Goal: Task Accomplishment & Management: Manage account settings

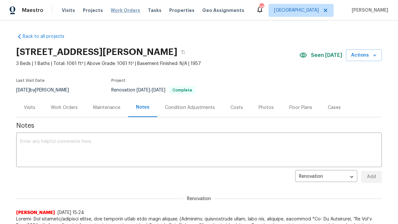
click at [122, 8] on span "Work Orders" at bounding box center [125, 10] width 29 height 6
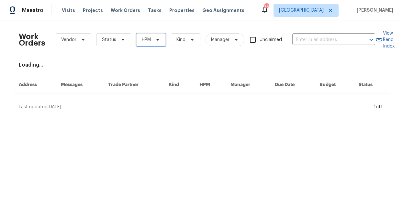
click at [154, 45] on span "HPM" at bounding box center [150, 39] width 29 height 13
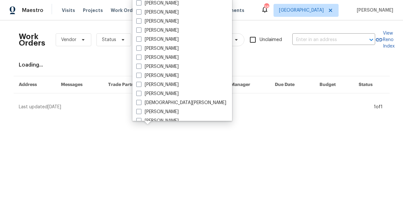
scroll to position [150, 0]
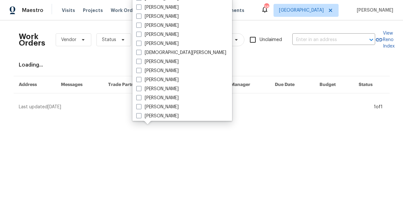
drag, startPoint x: 100, startPoint y: 54, endPoint x: 135, endPoint y: 35, distance: 39.7
click at [100, 54] on div "Work Orders Vendor Status HPM Kind Manager Unclaimed ​ View Reno Index Loading.…" at bounding box center [202, 68] width 366 height 85
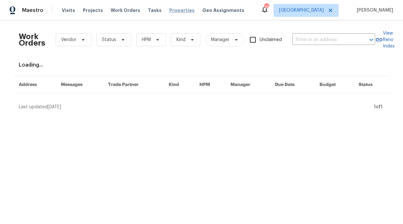
click at [170, 10] on span "Properties" at bounding box center [181, 10] width 25 height 6
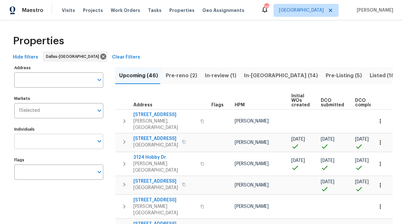
click at [66, 141] on input "Individuals" at bounding box center [53, 141] width 79 height 15
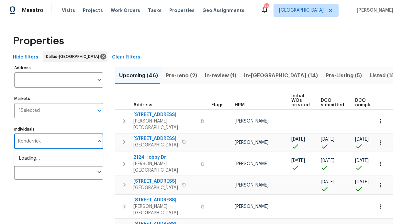
type input "Ronderrick"
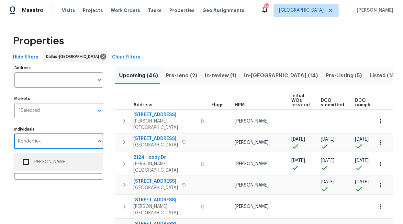
click at [54, 161] on li "[PERSON_NAME]" at bounding box center [58, 162] width 79 height 14
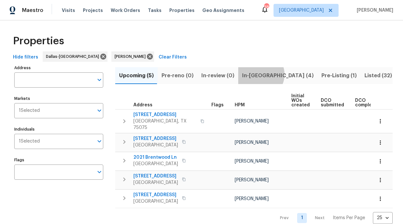
click at [256, 74] on span "In-reno (4)" at bounding box center [278, 75] width 72 height 9
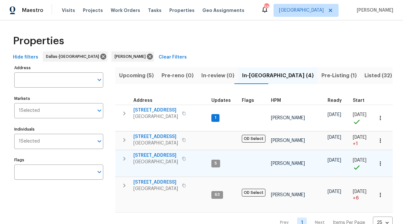
click at [154, 153] on span "2508 Royal Troon Dr" at bounding box center [155, 155] width 45 height 6
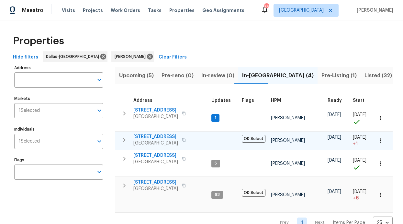
click at [150, 139] on span "2813 E 15th St" at bounding box center [155, 137] width 45 height 6
click at [61, 84] on input "Address" at bounding box center [53, 79] width 79 height 15
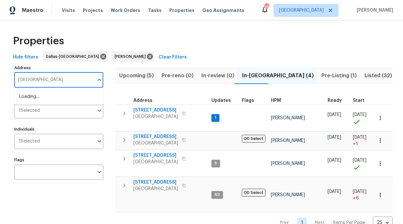
type input "brookdale"
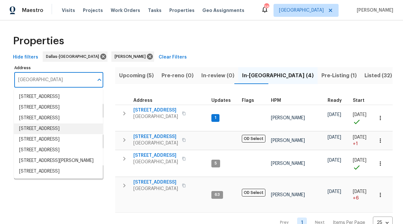
click at [55, 134] on li "253 Brookdale Dr Little Elm TX 75068" at bounding box center [58, 129] width 89 height 11
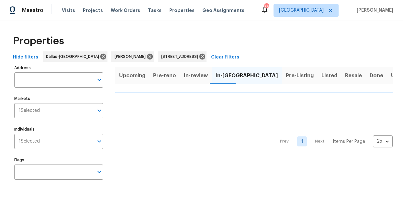
type input "253 Brookdale Dr Little Elm TX 75068"
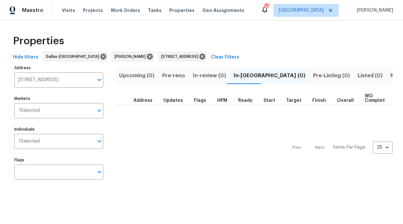
click at [390, 73] on span "Resale (1)" at bounding box center [402, 75] width 24 height 9
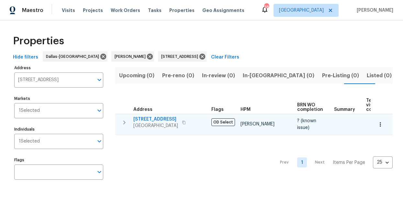
click at [162, 120] on span "253 Brookdale Dr" at bounding box center [155, 119] width 45 height 6
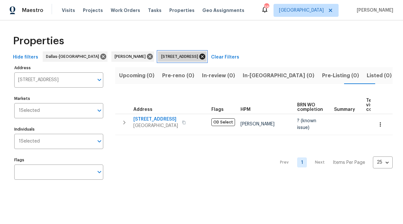
click at [205, 57] on icon at bounding box center [202, 57] width 6 height 6
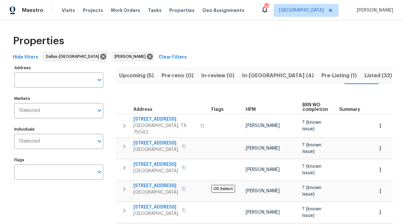
click at [115, 15] on div "Visits Projects Work Orders Tasks Properties Geo Assignments" at bounding box center [157, 10] width 190 height 13
click at [118, 11] on span "Work Orders" at bounding box center [125, 10] width 29 height 6
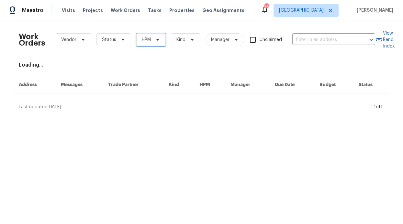
click at [142, 42] on span "HPM" at bounding box center [146, 40] width 9 height 6
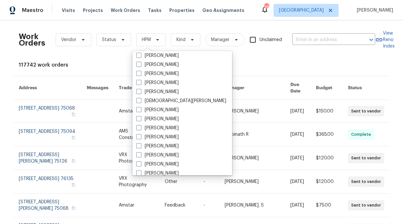
scroll to position [361, 0]
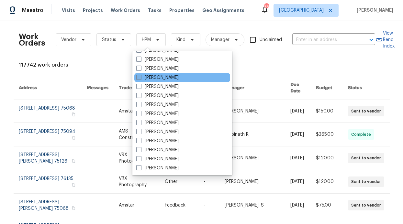
click at [158, 78] on label "[PERSON_NAME]" at bounding box center [157, 77] width 42 height 6
click at [140, 78] on input "[PERSON_NAME]" at bounding box center [138, 76] width 4 height 4
checkbox input "true"
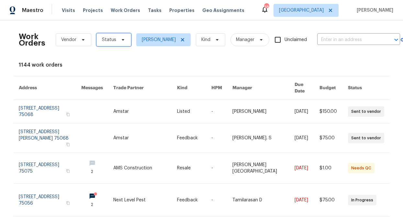
click at [108, 35] on span "Status" at bounding box center [113, 39] width 35 height 13
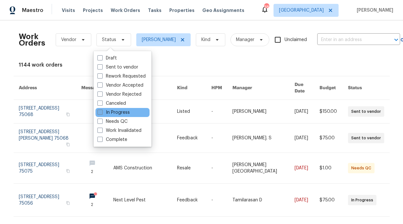
click at [113, 114] on label "In Progress" at bounding box center [113, 112] width 32 height 6
click at [102, 114] on input "In Progress" at bounding box center [99, 111] width 4 height 4
checkbox input "true"
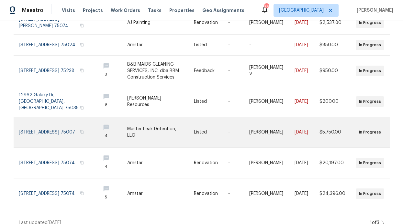
scroll to position [183, 0]
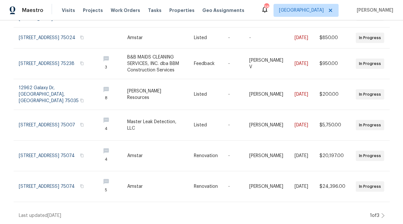
click at [381, 213] on icon at bounding box center [382, 215] width 3 height 5
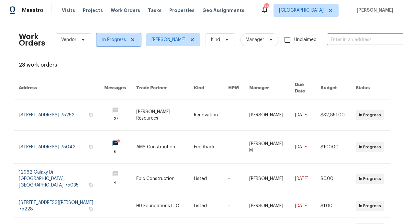
click at [130, 39] on icon at bounding box center [132, 39] width 5 height 5
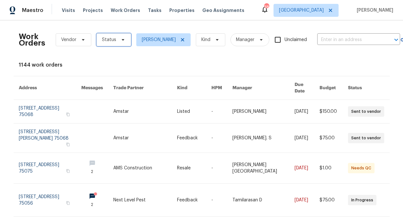
click at [124, 41] on span "Status" at bounding box center [113, 39] width 35 height 13
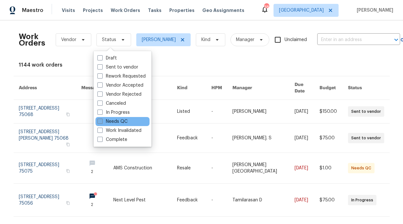
click at [122, 120] on label "Needs QC" at bounding box center [112, 121] width 30 height 6
click at [102, 120] on input "Needs QC" at bounding box center [99, 120] width 4 height 4
checkbox input "true"
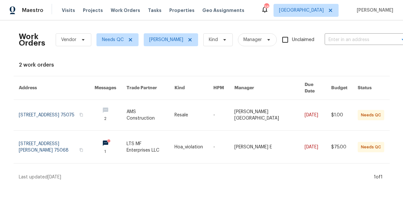
click at [129, 60] on div "Work Orders Vendor Needs QC RonDerrick Jackson Kind Manager Unclaimed ​ View Re…" at bounding box center [202, 103] width 366 height 155
click at [127, 37] on span "Needs QC" at bounding box center [117, 39] width 42 height 13
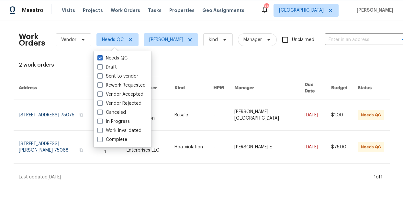
click at [128, 39] on icon at bounding box center [129, 39] width 3 height 3
checkbox input "false"
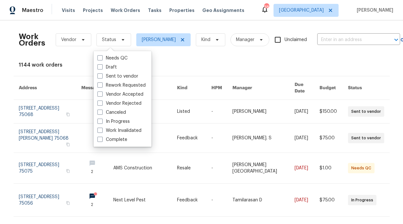
click at [84, 14] on div "Visits Projects Work Orders Tasks Properties Geo Assignments" at bounding box center [157, 10] width 190 height 13
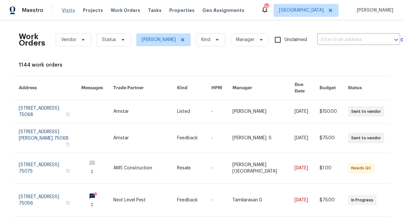
click at [68, 13] on span "Visits" at bounding box center [68, 10] width 13 height 6
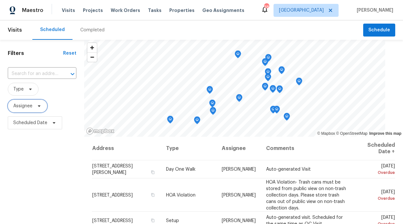
click at [27, 106] on span "Assignee" at bounding box center [22, 106] width 19 height 6
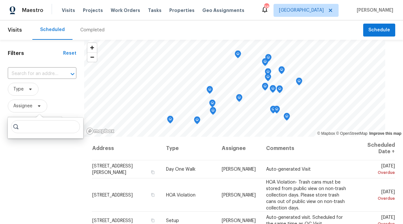
click at [27, 122] on input "search" at bounding box center [45, 126] width 69 height 13
click at [26, 127] on input "search" at bounding box center [45, 126] width 69 height 13
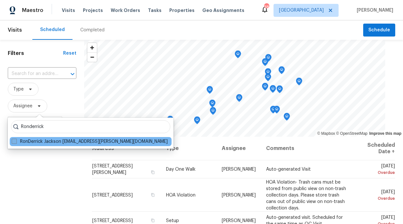
type input "Ronderrick"
click at [53, 145] on label "RonDerrick Jackson ron.jackson@opendoor.com" at bounding box center [90, 142] width 156 height 6
click at [55, 143] on label "RonDerrick Jackson ron.jackson@opendoor.com" at bounding box center [90, 142] width 156 height 6
click at [16, 143] on input "RonDerrick Jackson ron.jackson@opendoor.com" at bounding box center [14, 141] width 4 height 4
checkbox input "true"
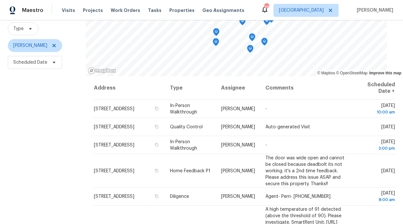
scroll to position [59, 0]
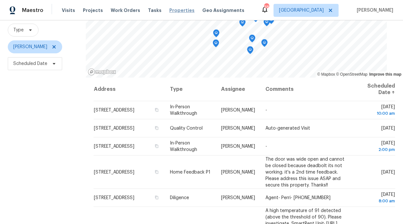
click at [169, 12] on span "Properties" at bounding box center [181, 10] width 25 height 6
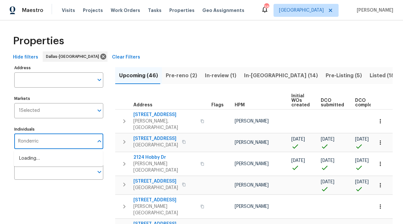
type input "Ronderrick"
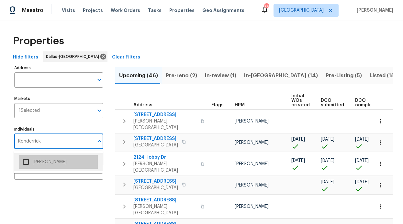
click at [41, 168] on li "[PERSON_NAME]" at bounding box center [58, 162] width 79 height 14
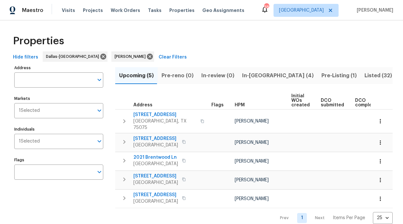
click at [258, 71] on span "In-reno (4)" at bounding box center [278, 75] width 72 height 9
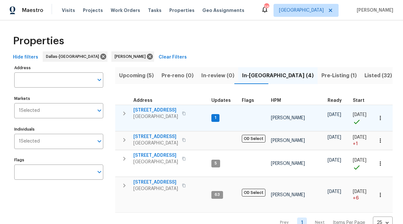
click at [159, 110] on span "4224 Tallulah Dr" at bounding box center [155, 110] width 45 height 6
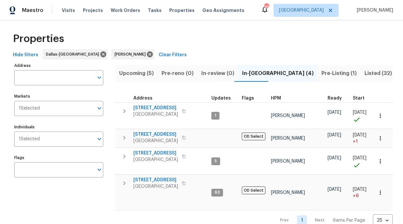
scroll to position [3, 0]
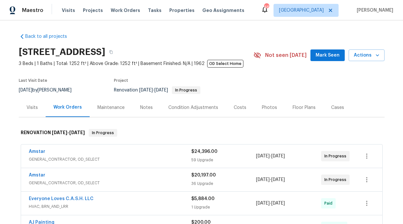
drag, startPoint x: 326, startPoint y: 57, endPoint x: 322, endPoint y: 57, distance: 3.3
click at [326, 57] on span "Mark Seen" at bounding box center [328, 55] width 24 height 8
click at [32, 151] on link "Amstar" at bounding box center [37, 152] width 17 height 5
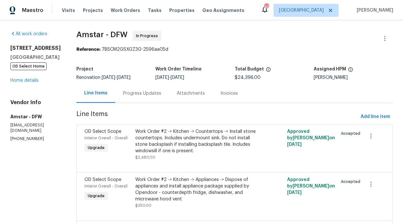
click at [143, 94] on div "Progress Updates" at bounding box center [142, 93] width 38 height 6
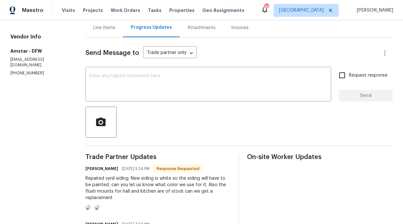
scroll to position [50, 0]
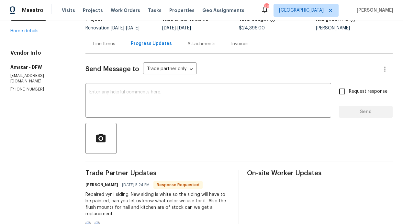
click at [343, 95] on input "Request response" at bounding box center [342, 92] width 14 height 14
checkbox input "true"
click at [253, 95] on textarea at bounding box center [208, 101] width 238 height 23
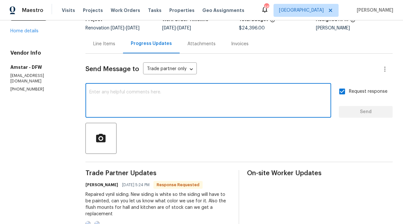
paste textarea "I added specs for the vinyl siding paint in the Material Spec sheet. It will be…"
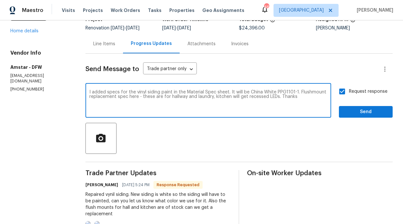
type textarea "I added specs for the vinyl siding paint in the Material Spec sheet. It will be…"
click at [350, 115] on span "Send" at bounding box center [365, 112] width 43 height 8
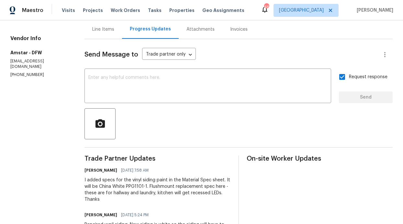
scroll to position [64, 0]
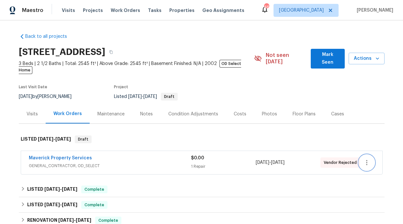
click at [365, 155] on button "button" at bounding box center [367, 163] width 16 height 16
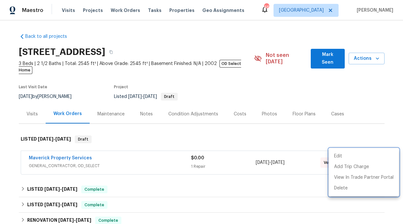
click at [331, 138] on div at bounding box center [201, 112] width 403 height 224
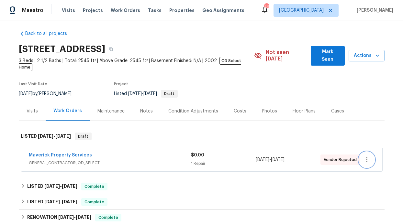
scroll to position [8, 0]
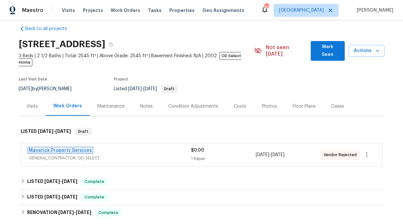
click at [67, 148] on link "Maverick Property Services" at bounding box center [60, 150] width 63 height 5
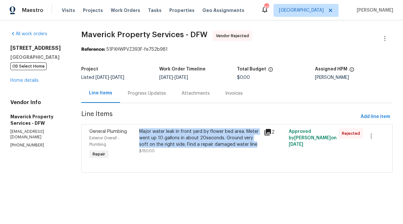
drag, startPoint x: 202, startPoint y: 152, endPoint x: 168, endPoint y: 125, distance: 43.2
click at [168, 125] on div "General Plumbing Exterior Overall - Plumbing Repair Major water leak in front y…" at bounding box center [236, 148] width 311 height 49
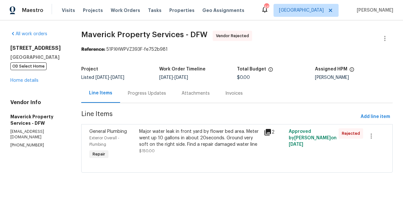
click at [366, 145] on div at bounding box center [373, 145] width 25 height 36
click at [368, 138] on icon "button" at bounding box center [371, 136] width 8 height 8
click at [337, 143] on div at bounding box center [201, 112] width 403 height 224
click at [239, 148] on div "Major water leak in front yard by flower bed area. Meter went up 10 gallons in …" at bounding box center [199, 137] width 121 height 19
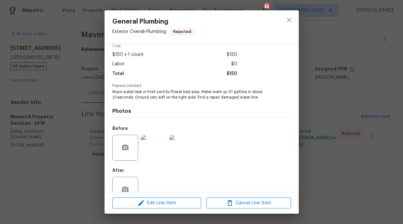
scroll to position [36, 0]
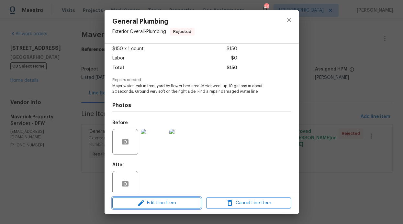
click at [162, 202] on span "Edit Line Item" at bounding box center [156, 203] width 85 height 8
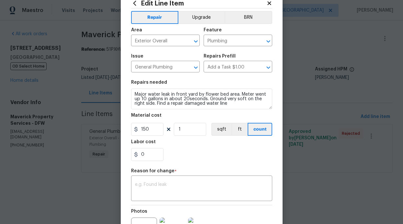
scroll to position [0, 0]
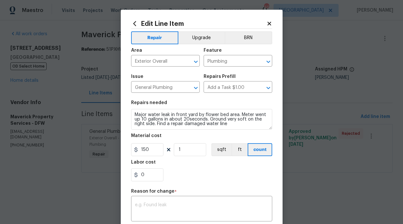
click at [267, 26] on icon at bounding box center [269, 24] width 6 height 6
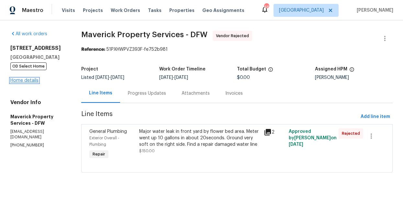
click at [33, 80] on link "Home details" at bounding box center [24, 80] width 28 height 5
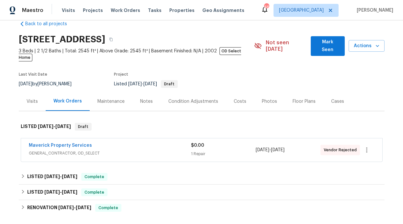
scroll to position [45, 0]
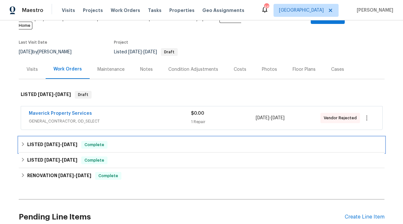
click at [65, 143] on div "LISTED 6/19/25 - 6/20/25 Complete" at bounding box center [202, 145] width 366 height 16
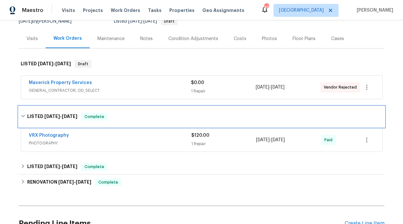
scroll to position [82, 0]
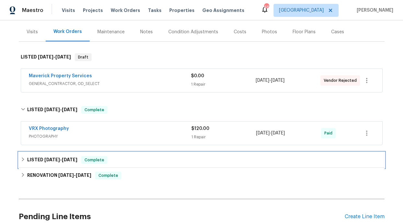
click at [54, 158] on span "6/17/25" at bounding box center [52, 160] width 16 height 5
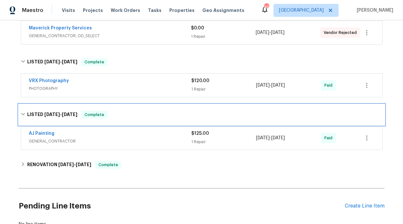
scroll to position [130, 0]
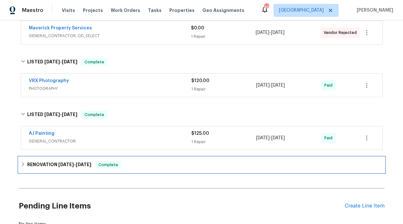
click at [56, 161] on h6 "RENOVATION 5/1/25 - 7/11/25" at bounding box center [59, 165] width 64 height 8
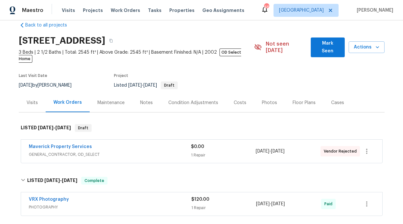
scroll to position [0, 0]
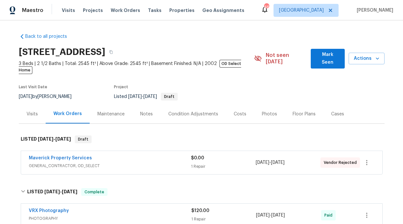
click at [33, 105] on div "Visits" at bounding box center [32, 114] width 27 height 19
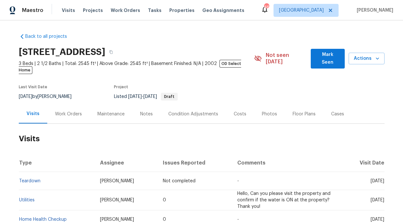
click at [121, 107] on div "Maintenance" at bounding box center [111, 114] width 43 height 19
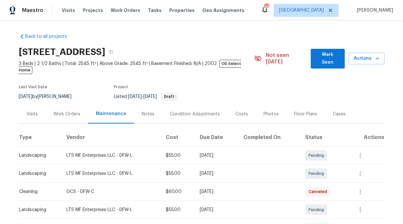
click at [142, 111] on div "Notes" at bounding box center [148, 114] width 13 height 6
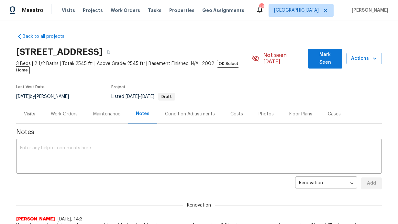
click at [26, 111] on div "Visits" at bounding box center [29, 114] width 11 height 6
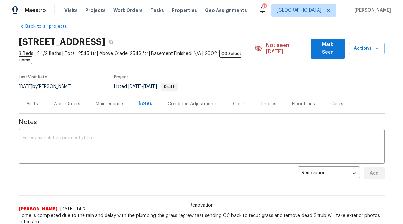
scroll to position [10, 0]
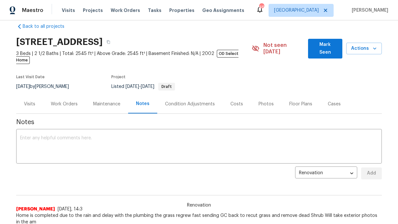
click at [48, 98] on div "Work Orders" at bounding box center [64, 103] width 42 height 19
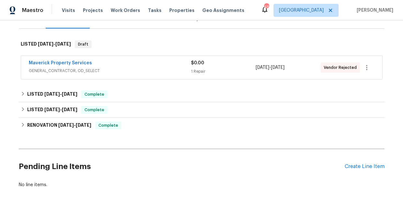
scroll to position [102, 0]
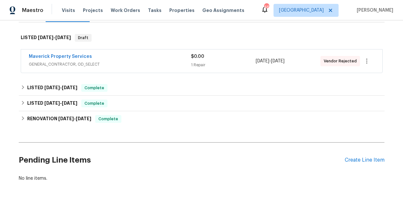
click at [359, 61] on div at bounding box center [367, 61] width 16 height 16
click at [363, 57] on icon "button" at bounding box center [367, 61] width 8 height 8
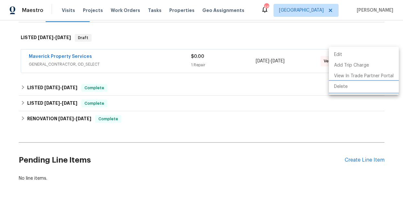
click at [337, 87] on li "Delete" at bounding box center [364, 87] width 70 height 11
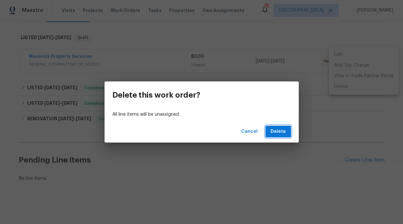
click at [273, 131] on span "Delete" at bounding box center [278, 132] width 15 height 8
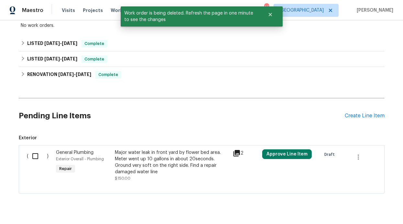
scroll to position [141, 0]
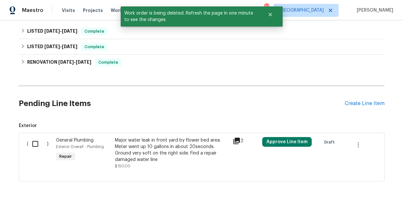
click at [40, 138] on input "checkbox" at bounding box center [37, 144] width 18 height 14
checkbox input "true"
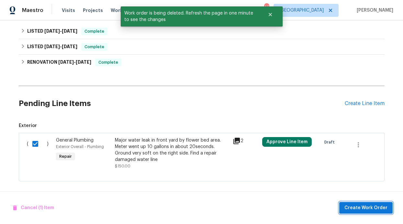
click at [366, 205] on span "Create Work Order" at bounding box center [365, 208] width 43 height 8
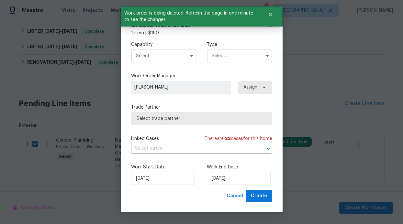
click at [183, 59] on input "text" at bounding box center [163, 56] width 65 height 13
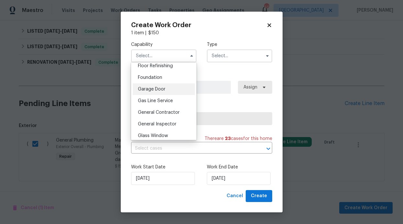
scroll to position [270, 0]
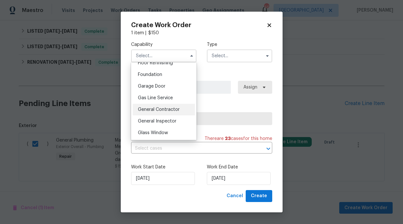
click at [160, 113] on div "General Contractor" at bounding box center [164, 110] width 62 height 12
type input "General Contractor"
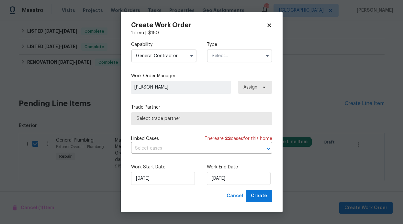
click at [246, 61] on input "text" at bounding box center [239, 56] width 65 height 13
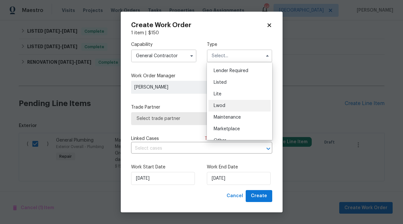
scroll to position [31, 0]
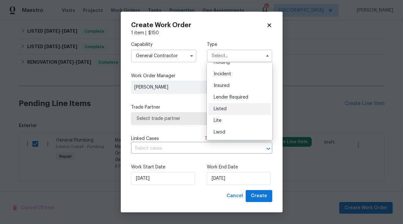
click at [227, 107] on div "Listed" at bounding box center [239, 109] width 62 height 12
type input "Listed"
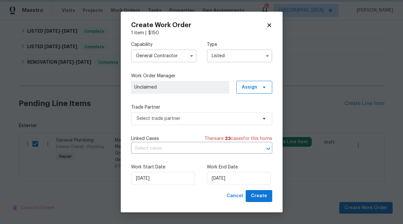
scroll to position [0, 0]
click at [246, 87] on span "Assign" at bounding box center [250, 87] width 16 height 6
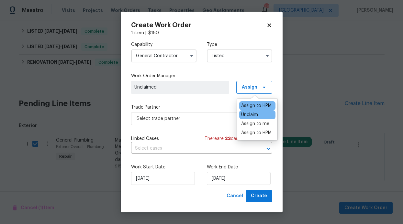
click at [249, 105] on div "Assign to HPM" at bounding box center [256, 106] width 30 height 6
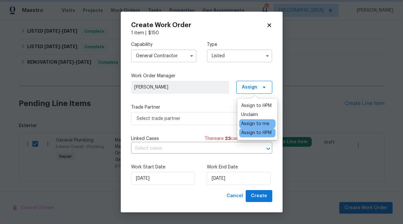
click at [203, 107] on label "Trade Partner" at bounding box center [201, 107] width 141 height 6
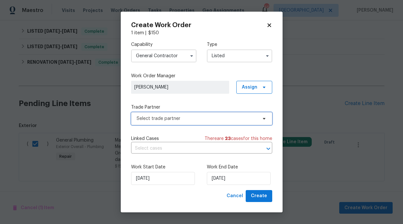
click at [200, 120] on span "Select trade partner" at bounding box center [197, 119] width 121 height 6
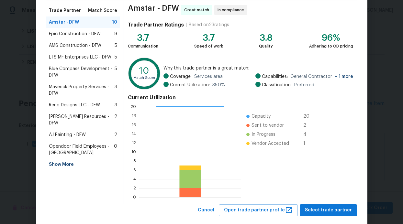
scroll to position [61, 0]
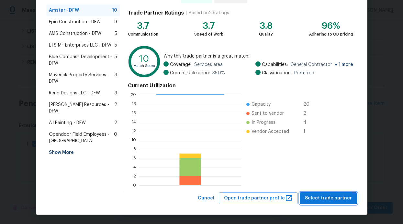
click at [316, 201] on span "Select trade partner" at bounding box center [328, 198] width 47 height 8
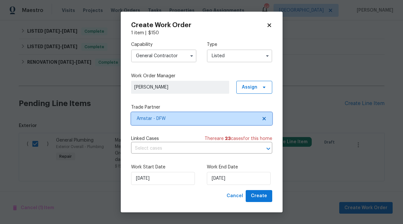
scroll to position [0, 0]
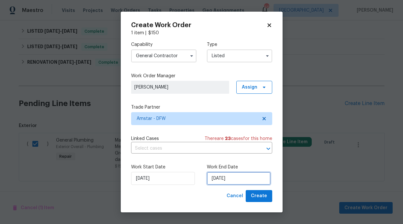
click at [224, 175] on input "[DATE]" at bounding box center [239, 178] width 64 height 13
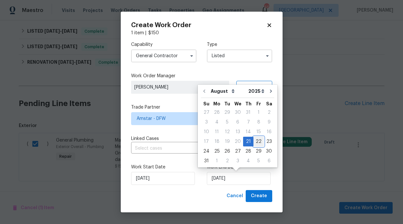
click at [254, 145] on div "22" at bounding box center [258, 141] width 10 height 9
type input "[DATE]"
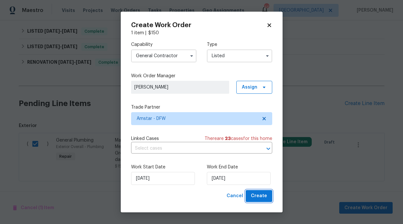
click at [252, 193] on span "Create" at bounding box center [259, 196] width 16 height 8
checkbox input "false"
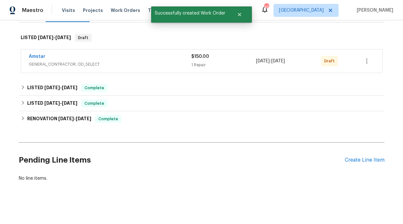
click at [305, 122] on div "Back to all projects 253 Brookdale Dr, Little Elm, TX 75068 3 Beds | 2 1/2 Bath…" at bounding box center [202, 57] width 366 height 260
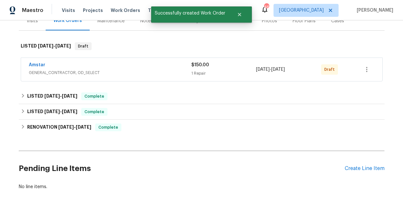
scroll to position [89, 0]
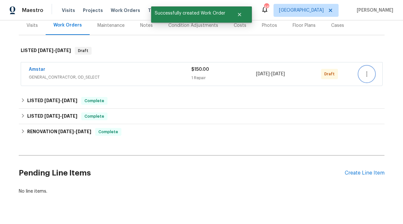
click at [367, 72] on button "button" at bounding box center [367, 74] width 16 height 16
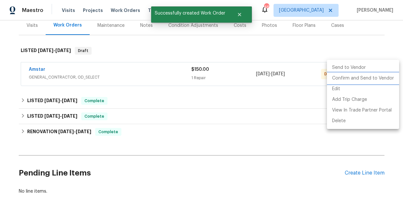
click at [357, 79] on li "Confirm and Send to Vendor" at bounding box center [363, 78] width 72 height 11
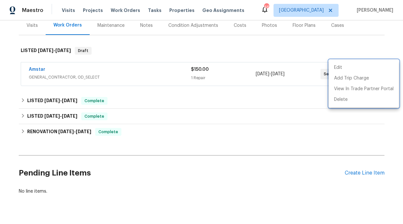
click at [126, 13] on div at bounding box center [201, 112] width 403 height 224
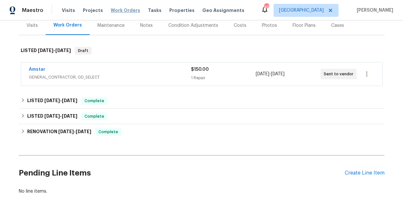
click at [128, 10] on span "Work Orders" at bounding box center [125, 10] width 29 height 6
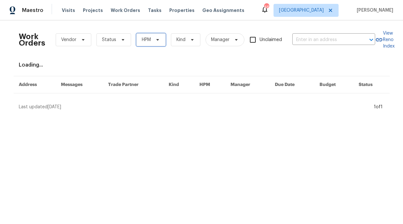
click at [143, 43] on span "HPM" at bounding box center [150, 39] width 29 height 13
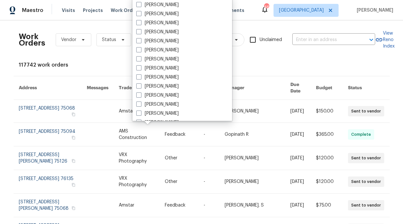
scroll to position [361, 0]
click at [160, 21] on label "[PERSON_NAME]" at bounding box center [157, 23] width 42 height 6
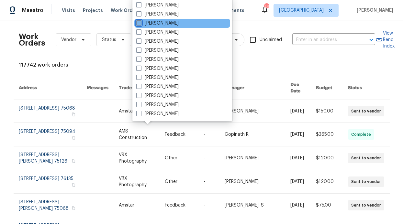
click at [140, 21] on input "[PERSON_NAME]" at bounding box center [138, 22] width 4 height 4
checkbox input "true"
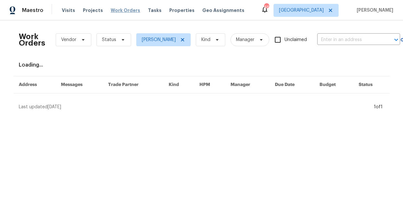
click at [120, 12] on span "Work Orders" at bounding box center [125, 10] width 29 height 6
click at [111, 50] on div "Work Orders Vendor Status RonDerrick Jackson Kind Manager Unclaimed ​" at bounding box center [209, 40] width 381 height 28
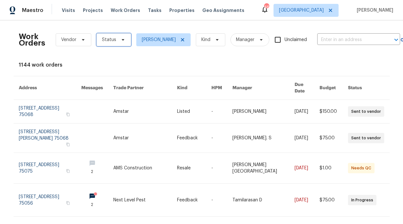
click at [120, 40] on icon at bounding box center [122, 39] width 5 height 5
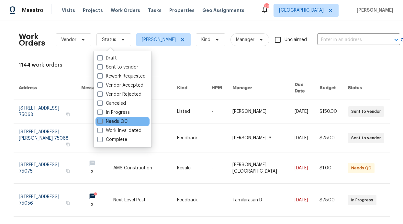
click at [116, 117] on div "Needs QC" at bounding box center [122, 121] width 54 height 9
click at [115, 114] on label "In Progress" at bounding box center [113, 112] width 32 height 6
click at [102, 114] on input "In Progress" at bounding box center [99, 111] width 4 height 4
checkbox input "true"
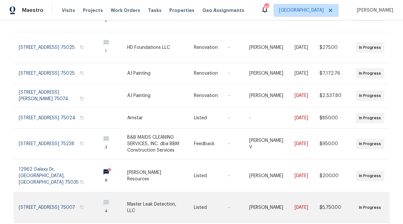
scroll to position [185, 0]
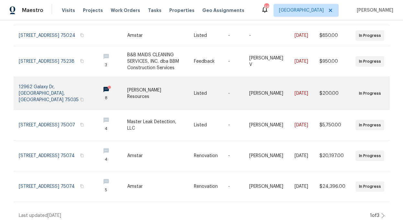
click at [95, 86] on link at bounding box center [111, 93] width 32 height 33
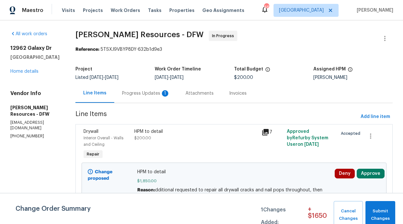
click at [166, 94] on div "Progress Updates 1" at bounding box center [146, 93] width 48 height 6
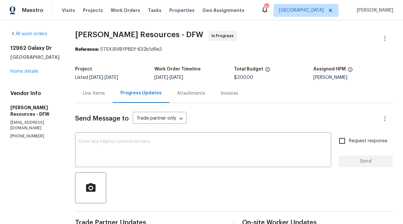
click at [105, 93] on div "Line Items" at bounding box center [94, 93] width 22 height 6
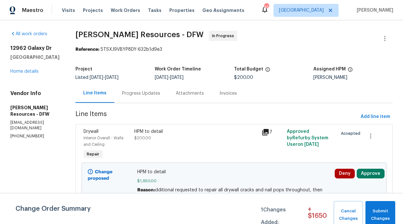
click at [146, 94] on div "Progress Updates" at bounding box center [141, 93] width 38 height 6
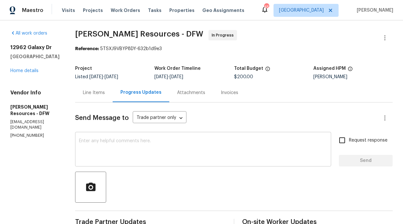
scroll to position [1, 0]
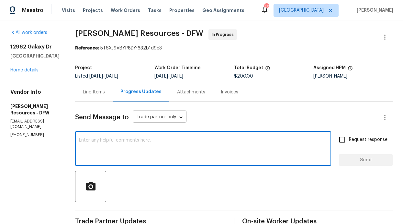
click at [145, 141] on textarea at bounding box center [203, 149] width 248 height 23
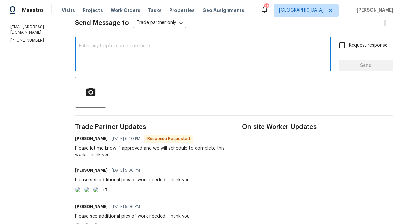
scroll to position [52, 0]
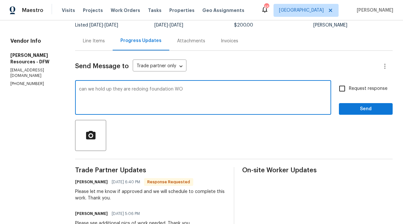
type textarea "can we hold up they are redoing foundation WO"
click at [349, 105] on button "Send" at bounding box center [366, 109] width 54 height 12
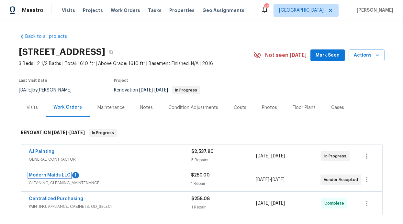
click at [55, 175] on link "Modern Maids LLC" at bounding box center [50, 175] width 42 height 5
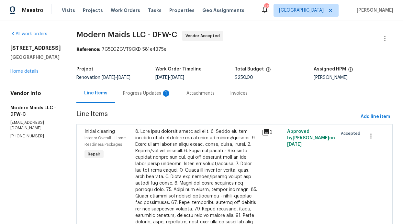
click at [165, 97] on div "Progress Updates 1" at bounding box center [146, 93] width 63 height 19
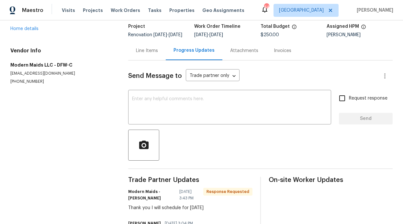
scroll to position [57, 0]
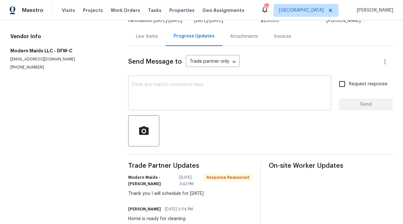
click at [162, 102] on textarea at bounding box center [229, 94] width 195 height 23
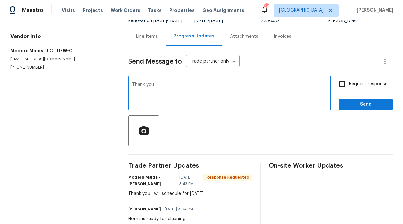
type textarea "Thank you"
click at [339, 105] on button "Send" at bounding box center [366, 105] width 54 height 12
